Goal: Task Accomplishment & Management: Complete application form

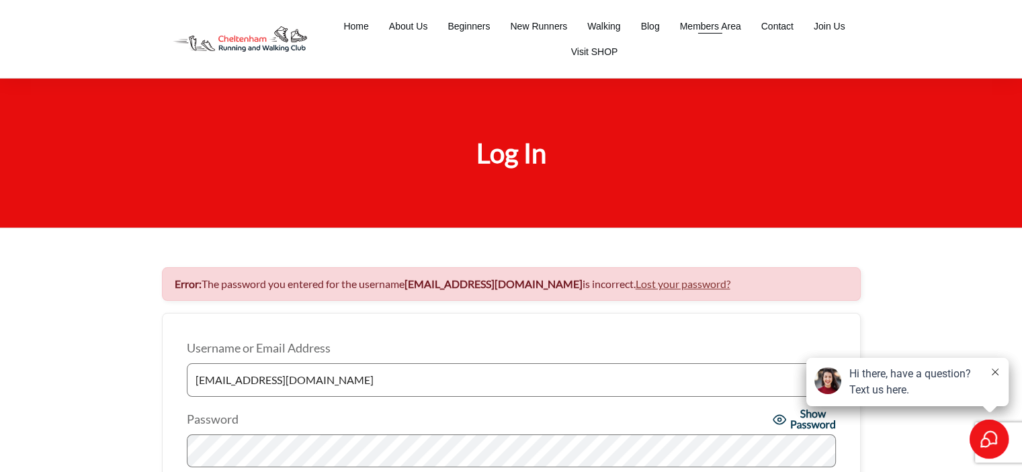
click at [717, 25] on span "Members Area" at bounding box center [710, 26] width 61 height 19
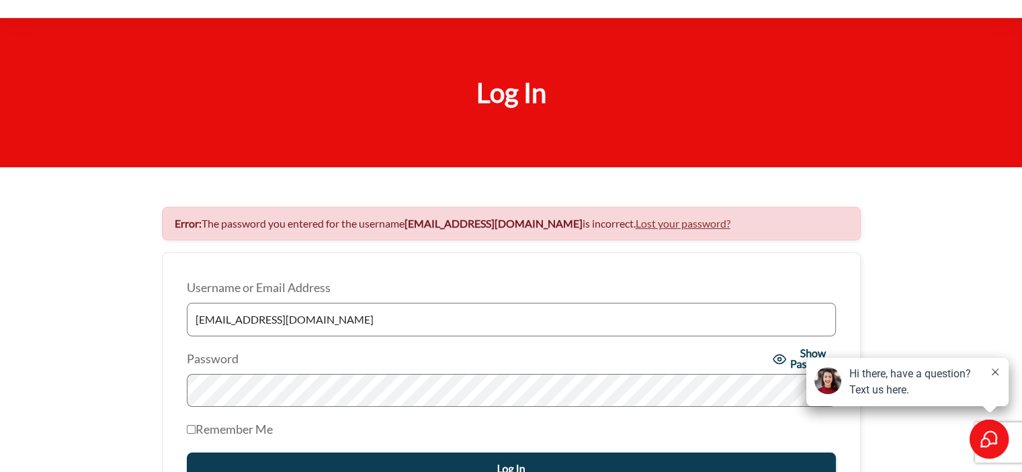
scroll to position [67, 0]
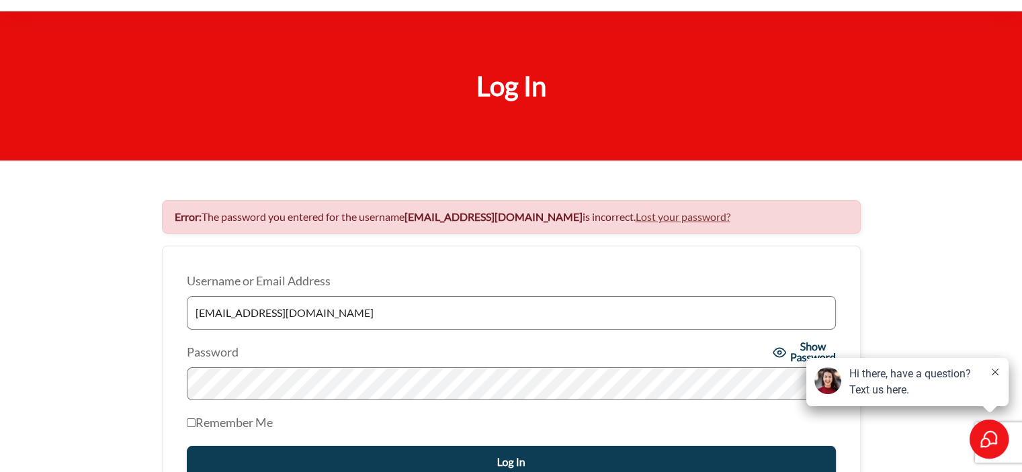
click at [992, 370] on icon at bounding box center [995, 372] width 7 height 7
click at [996, 370] on icon at bounding box center [995, 372] width 7 height 7
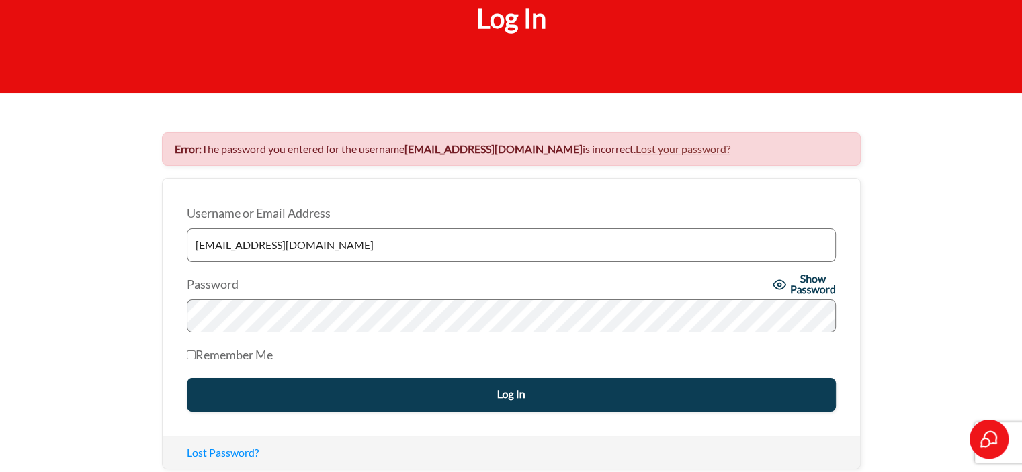
scroll to position [202, 0]
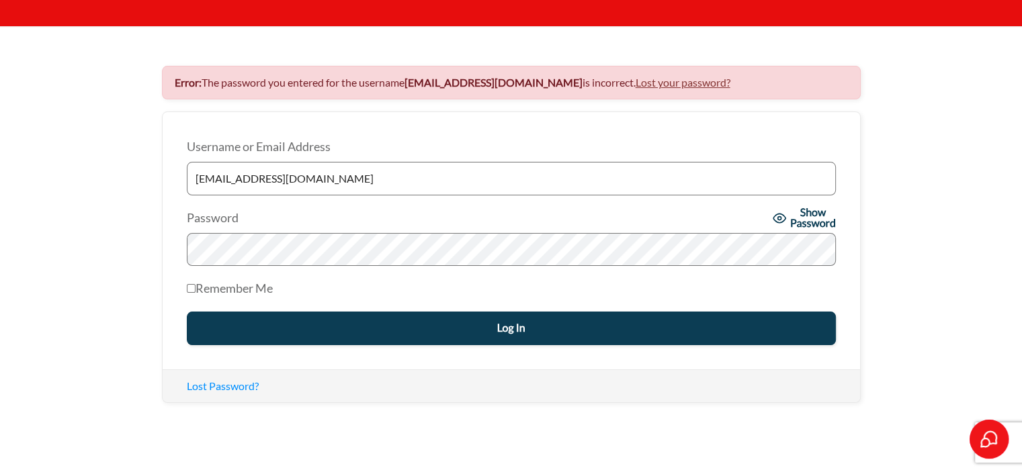
click at [522, 322] on input "Log In" at bounding box center [511, 329] width 649 height 34
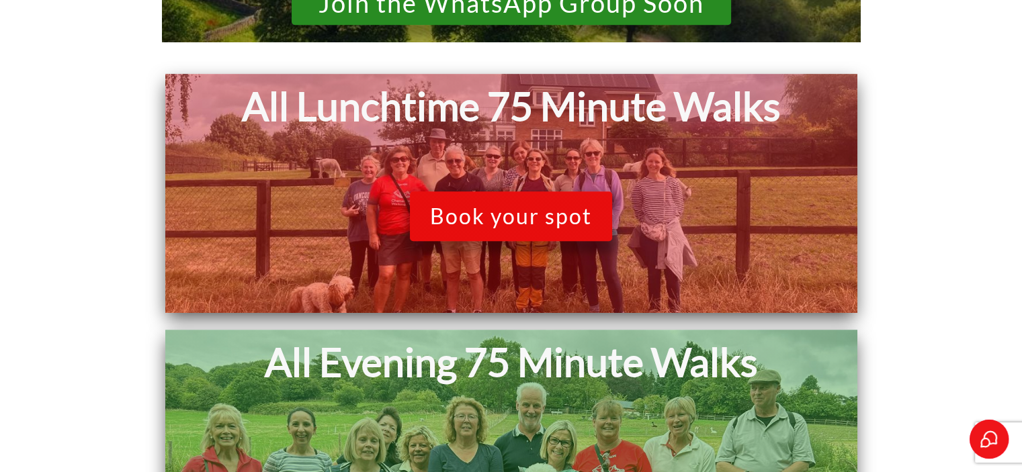
scroll to position [1008, 0]
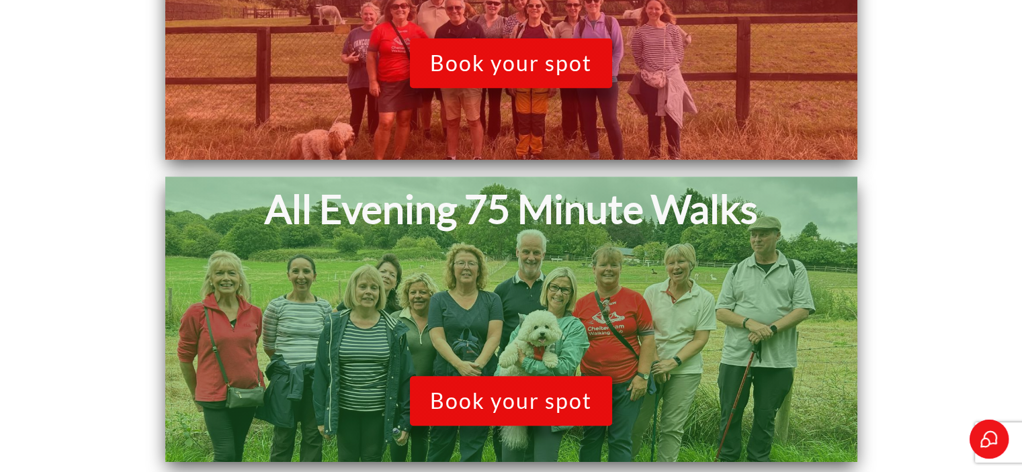
click at [505, 411] on span "Book your spot" at bounding box center [511, 401] width 162 height 26
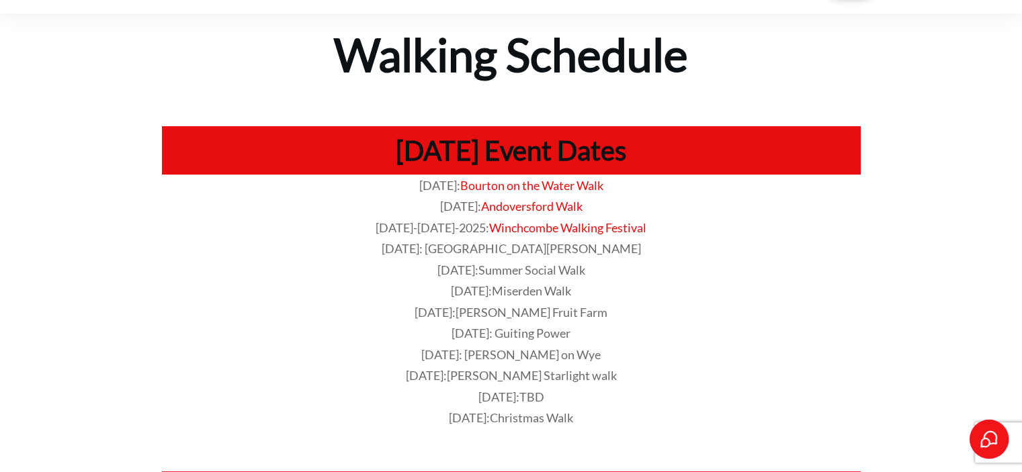
scroll to position [0, 0]
